Goal: Check status: Check status

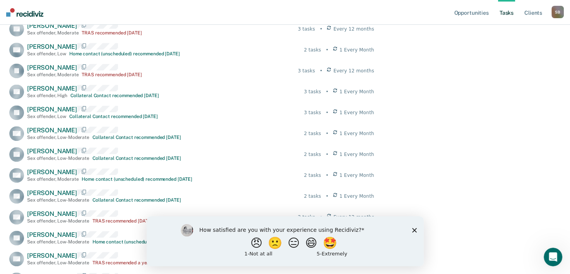
scroll to position [541, 0]
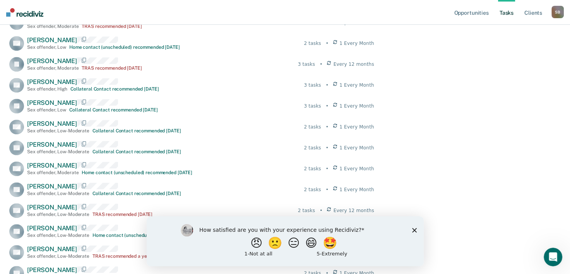
click at [412, 230] on icon "Close survey" at bounding box center [414, 229] width 5 height 5
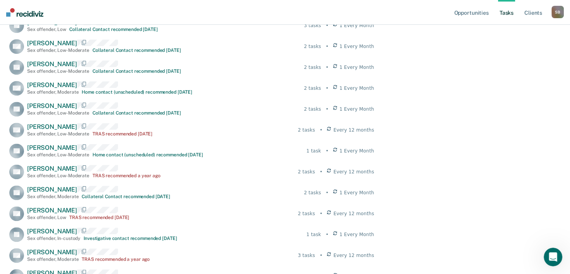
scroll to position [696, 0]
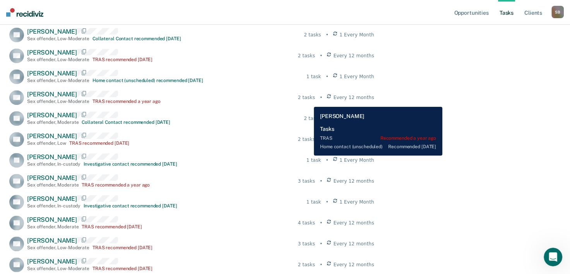
click at [308, 101] on div "EN [PERSON_NAME] Sex offender , Low-Moderate TRAS recommended a year ago 2 task…" at bounding box center [191, 97] width 365 height 15
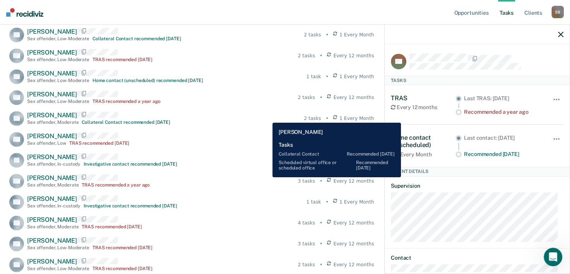
click at [266, 117] on div "LG [PERSON_NAME] Sex offender , Moderate Collateral Contact recommended [DATE] …" at bounding box center [191, 118] width 365 height 15
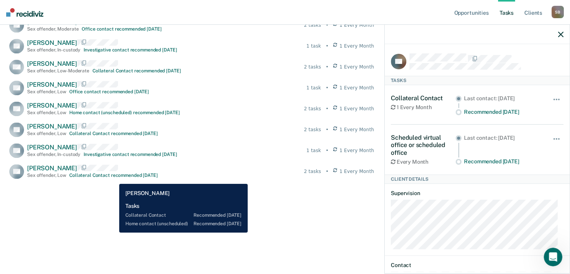
scroll to position [984, 0]
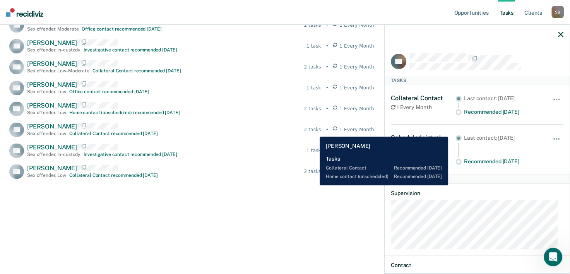
click at [314, 131] on div "[PERSON_NAME] Sex offender , Low Collateral Contact recommended [DATE] 2 tasks …" at bounding box center [191, 129] width 365 height 15
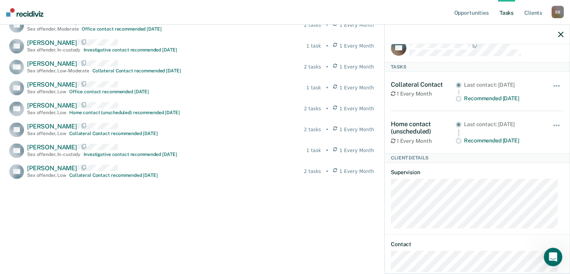
scroll to position [0, 0]
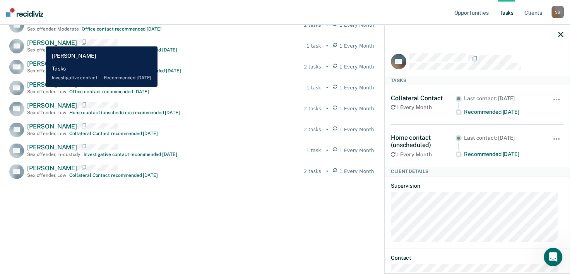
click at [40, 41] on span "[PERSON_NAME]" at bounding box center [52, 42] width 50 height 7
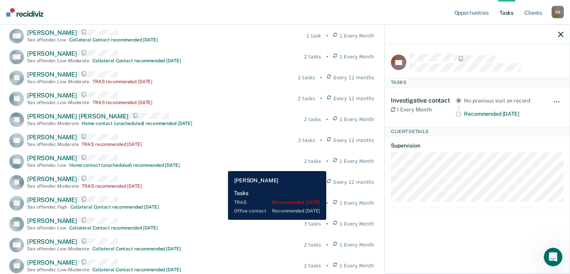
scroll to position [520, 0]
